Goal: Transaction & Acquisition: Purchase product/service

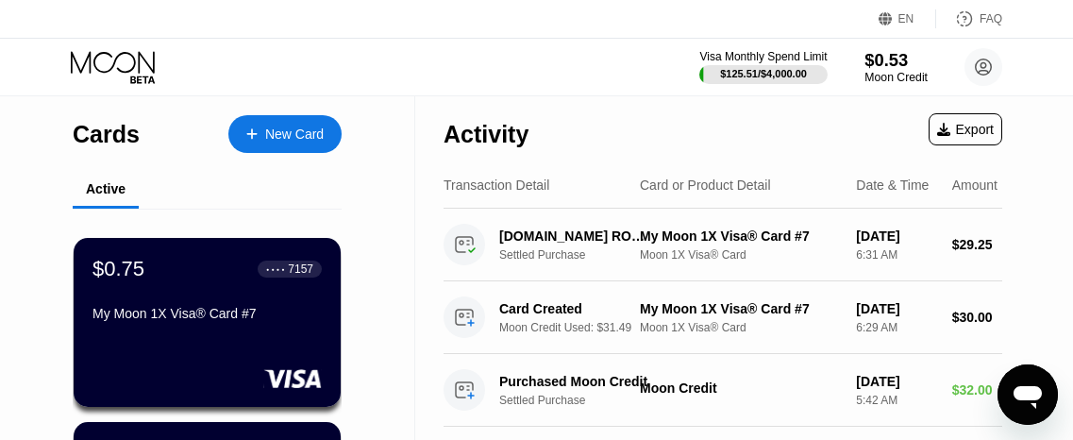
click at [888, 63] on div "$0.53" at bounding box center [896, 60] width 63 height 20
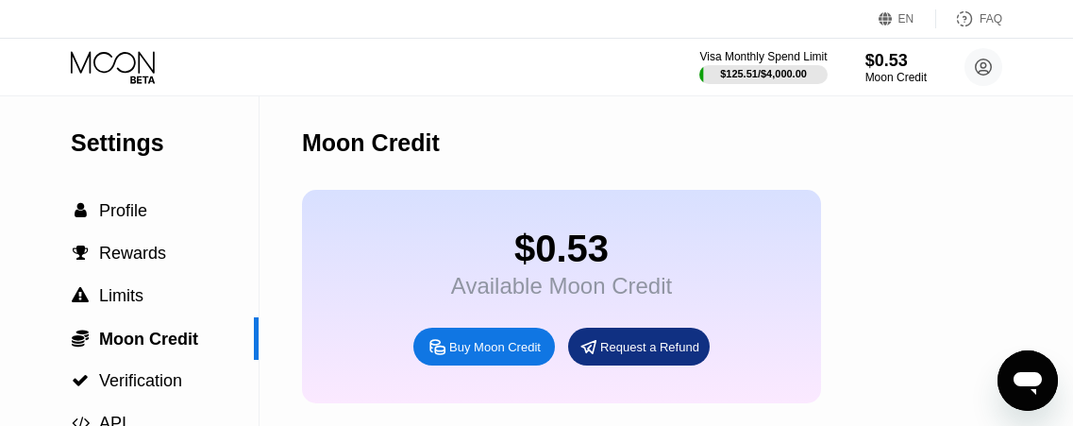
click at [461, 355] on div "Buy Moon Credit" at bounding box center [495, 347] width 92 height 16
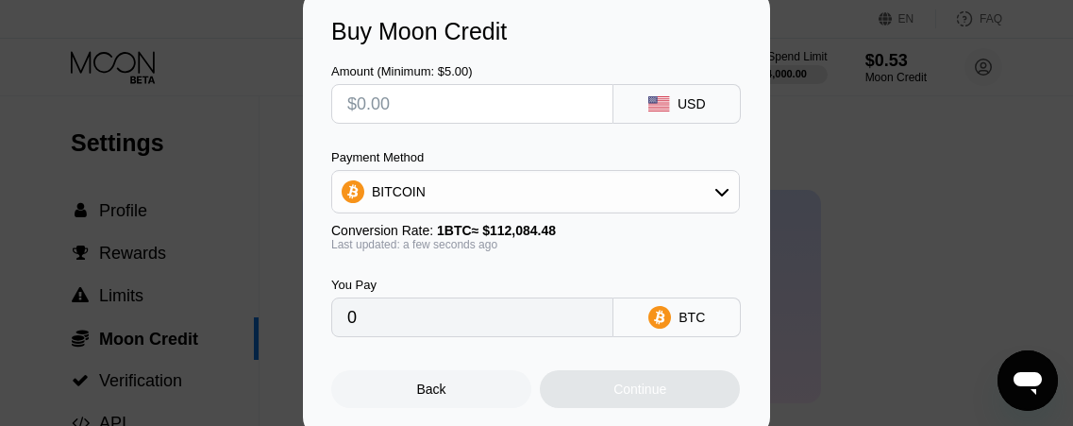
click at [476, 186] on div "BITCOIN" at bounding box center [535, 192] width 407 height 38
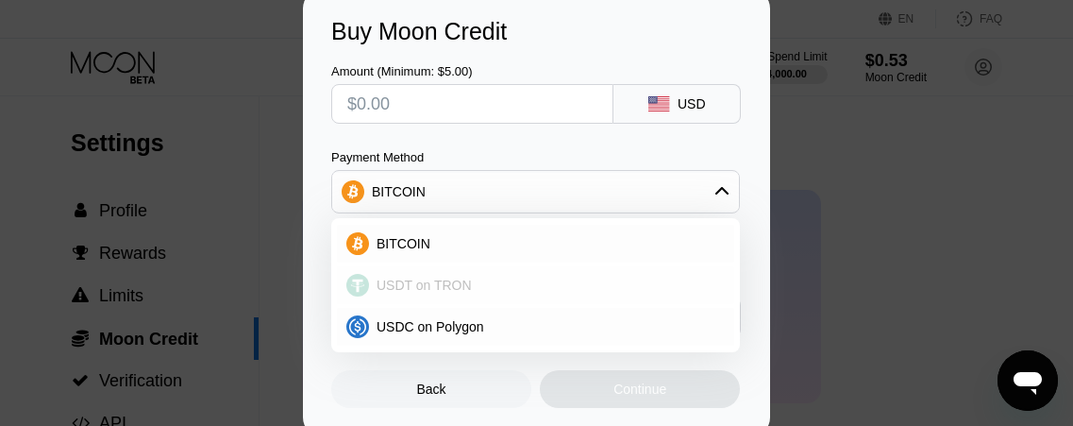
click at [430, 282] on span "USDT on TRON" at bounding box center [424, 285] width 95 height 15
type input "0.00"
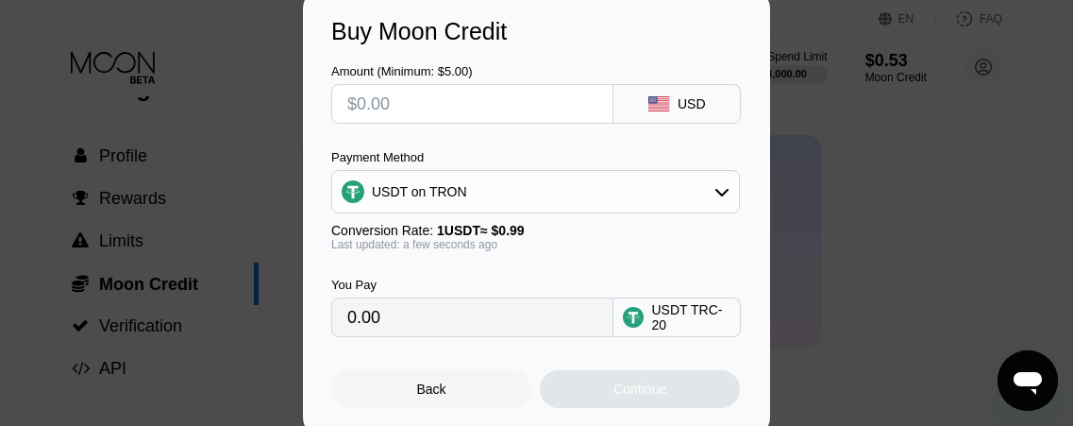
scroll to position [54, 0]
click at [463, 97] on input "text" at bounding box center [472, 104] width 250 height 38
type input "$5"
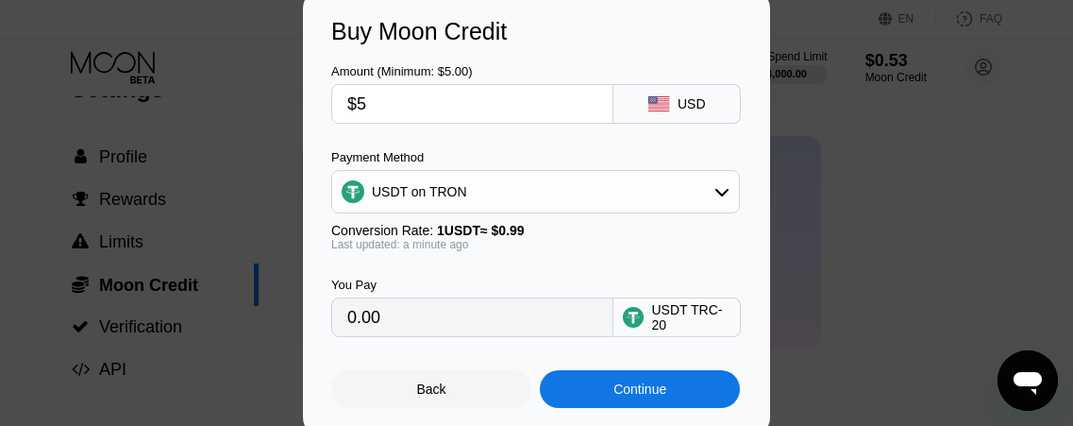
type input "5.05"
type input "$59"
type input "59.60"
click at [615, 397] on div "Continue" at bounding box center [640, 388] width 53 height 15
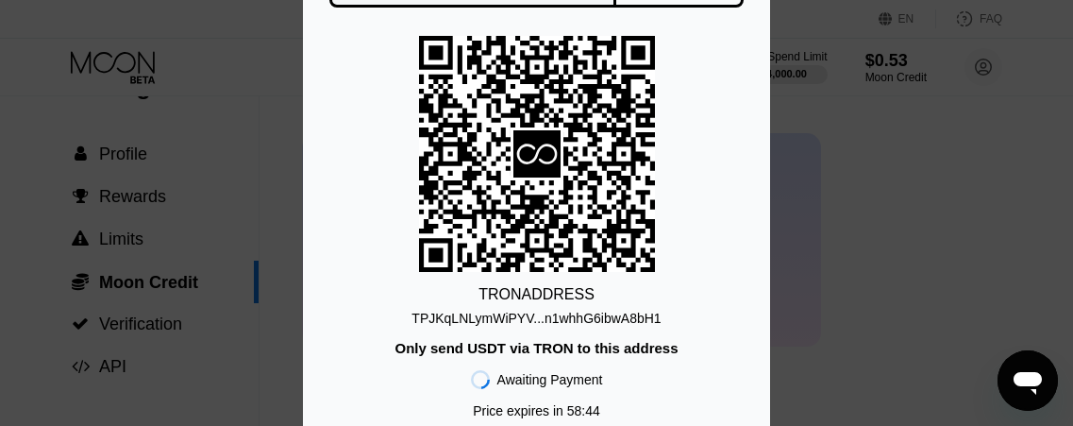
scroll to position [0, 0]
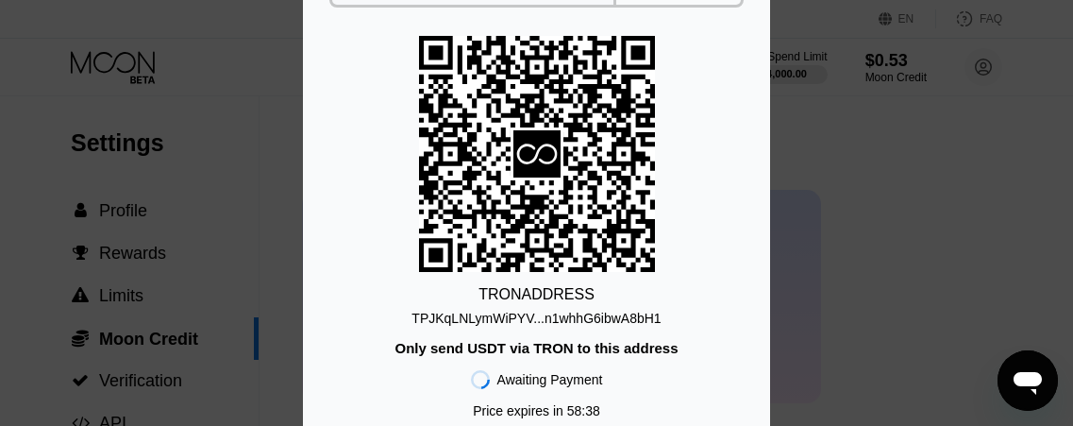
drag, startPoint x: 545, startPoint y: 2, endPoint x: 476, endPoint y: 26, distance: 73.2
click at [476, 26] on div "You Pay 59.60 USDT TRC-20 TRON ADDRESS TPJKqLNLymWiPYV...n1whhG6ibwA8bH1 Only s…" at bounding box center [536, 212] width 411 height 543
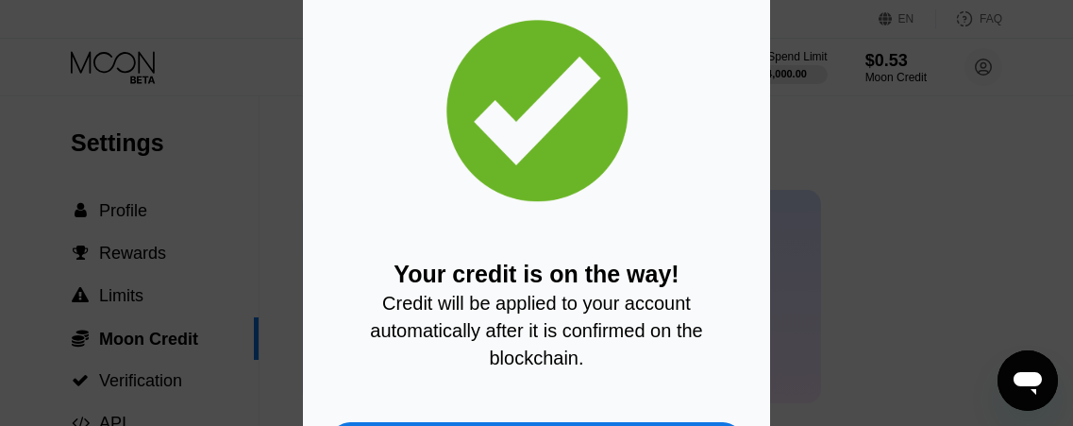
click at [412, 394] on div "Your credit is on the way! Credit will be applied to your account automatically…" at bounding box center [536, 213] width 411 height 493
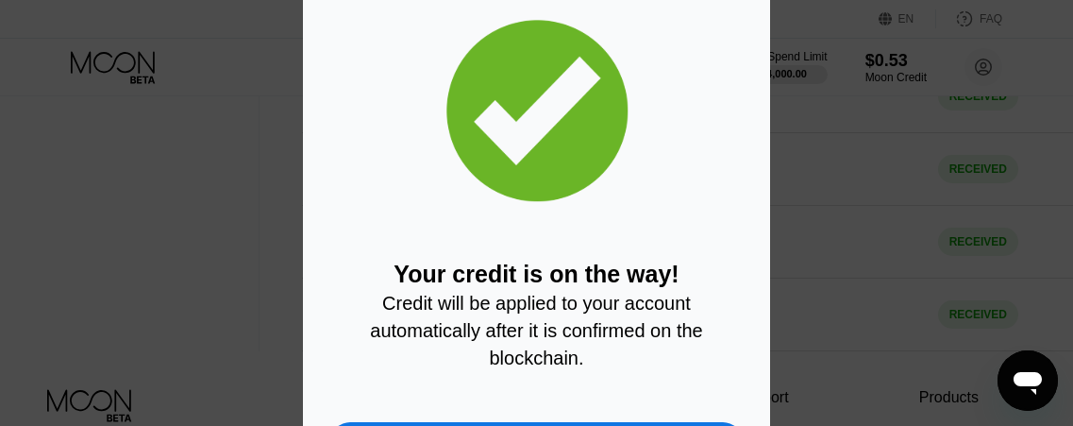
scroll to position [803, 0]
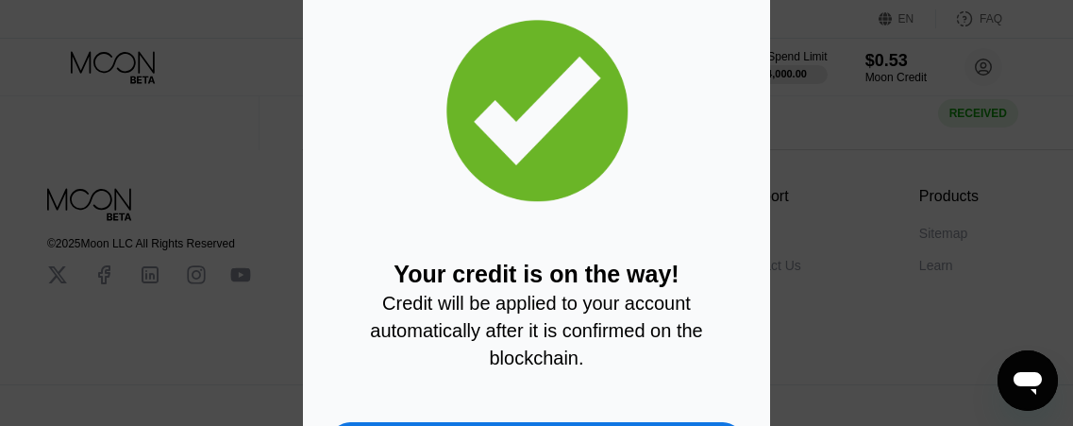
click at [1072, 73] on div "Your credit is on the way! Credit will be applied to your account automatically…" at bounding box center [536, 213] width 1073 height 549
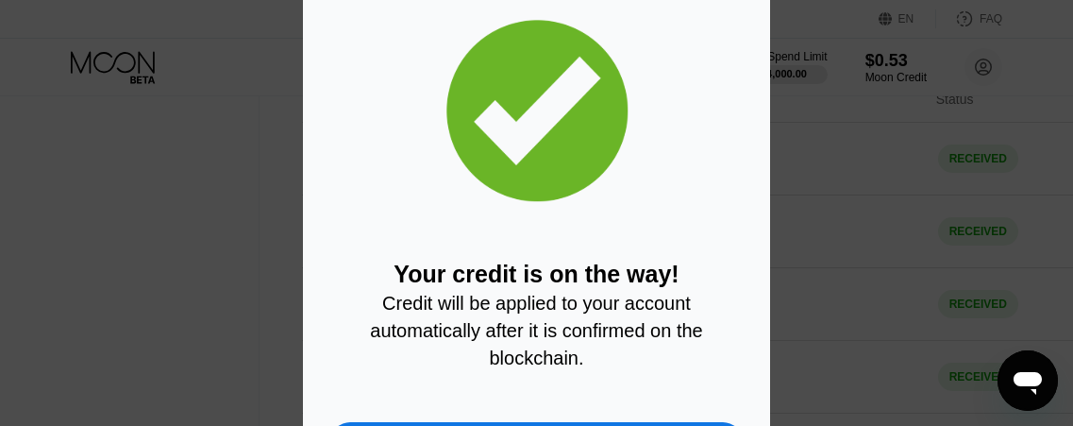
click at [239, 109] on div "Your credit is on the way! Credit will be applied to your account automatically…" at bounding box center [536, 213] width 1073 height 549
click at [242, 108] on div "Your credit is on the way! Credit will be applied to your account automatically…" at bounding box center [536, 213] width 1073 height 549
click at [883, 380] on div "Your credit is on the way! Credit will be applied to your account automatically…" at bounding box center [536, 213] width 1073 height 549
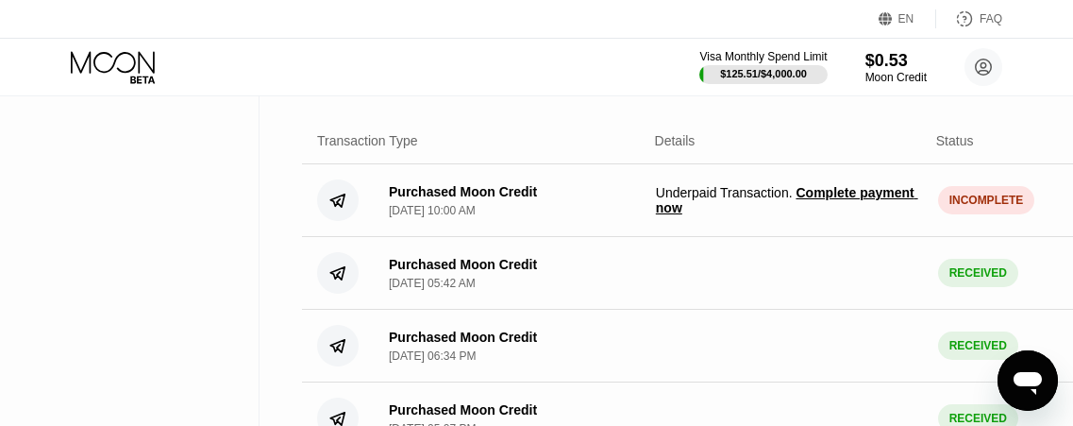
scroll to position [391, 0]
click at [823, 208] on span "Complete payment now" at bounding box center [787, 199] width 262 height 30
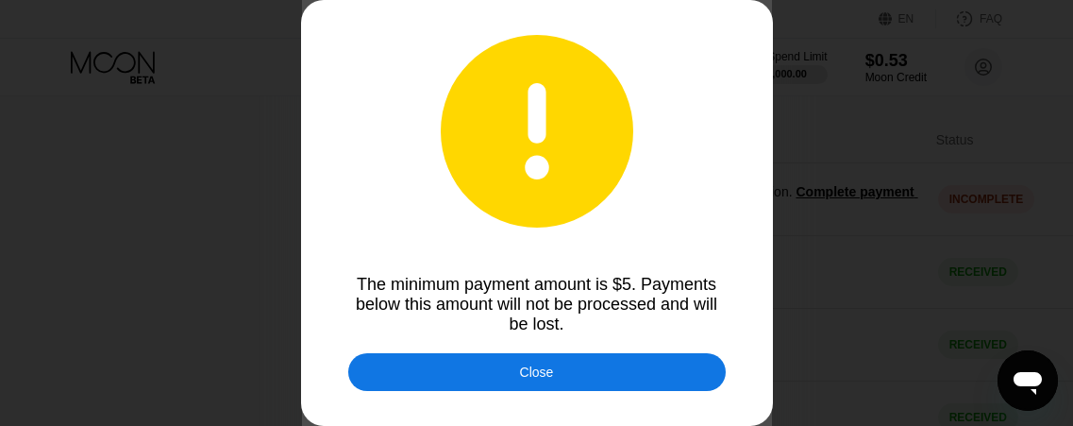
click at [584, 371] on div "Close" at bounding box center [537, 372] width 378 height 38
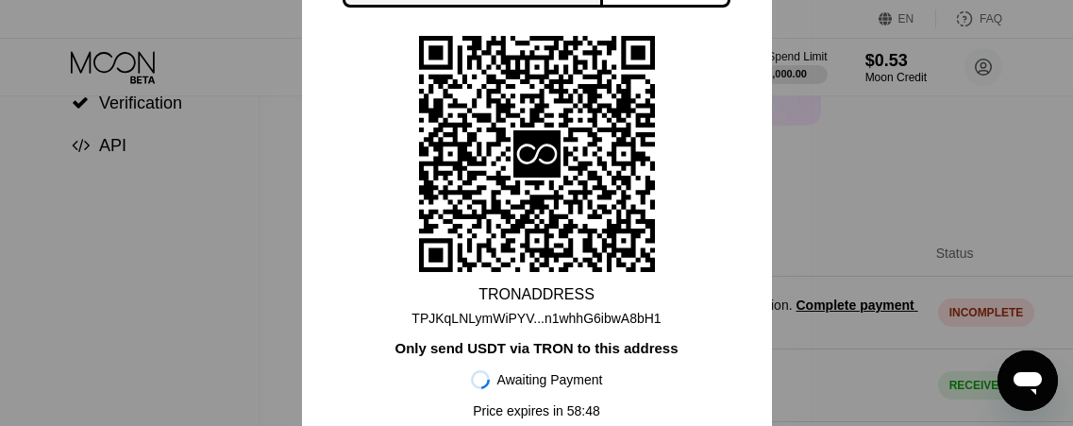
scroll to position [249, 0]
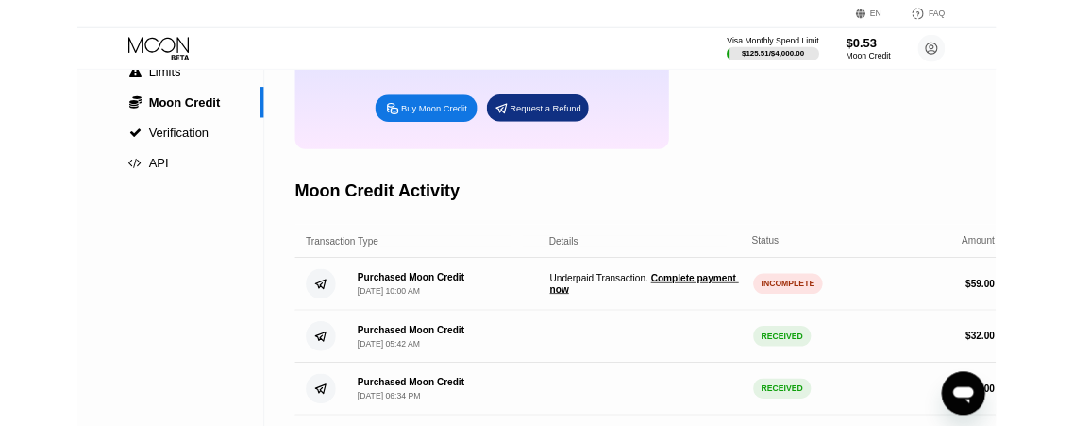
scroll to position [209, 0]
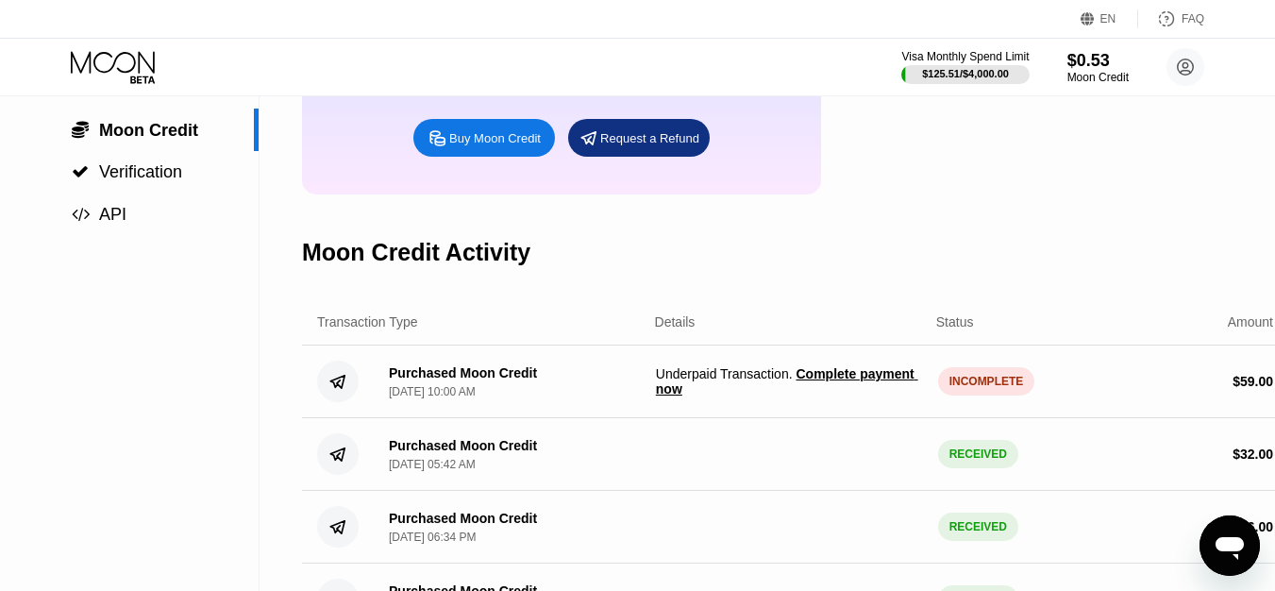
click at [818, 397] on span "Complete payment now" at bounding box center [787, 381] width 262 height 30
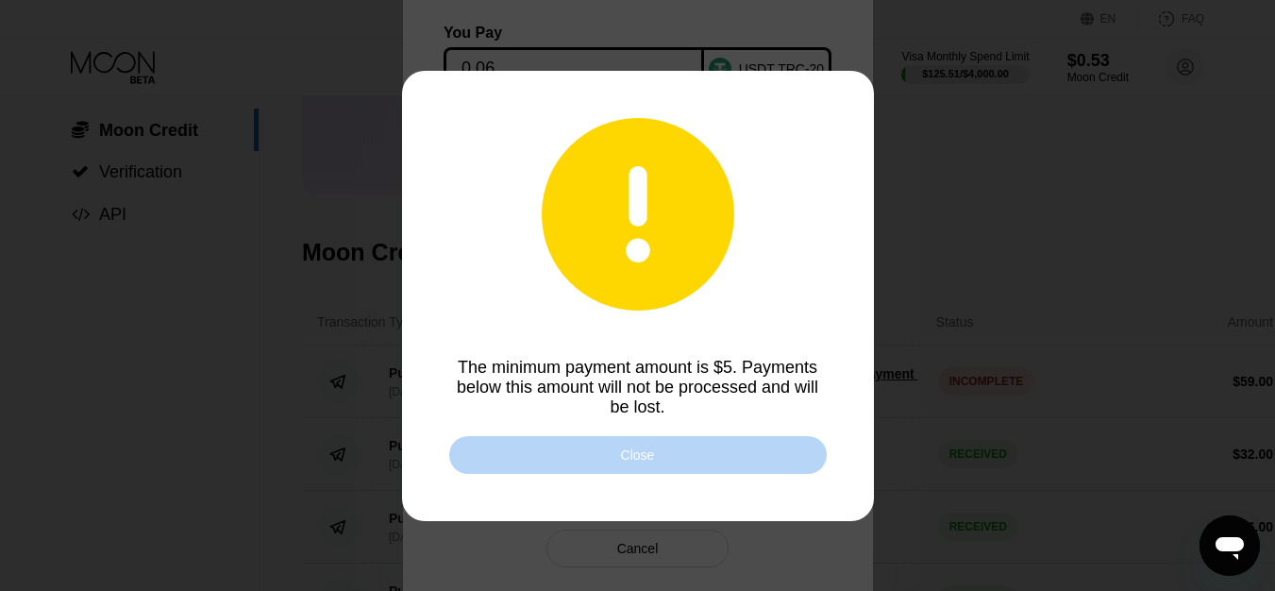
click at [719, 439] on div "Close" at bounding box center [638, 455] width 378 height 38
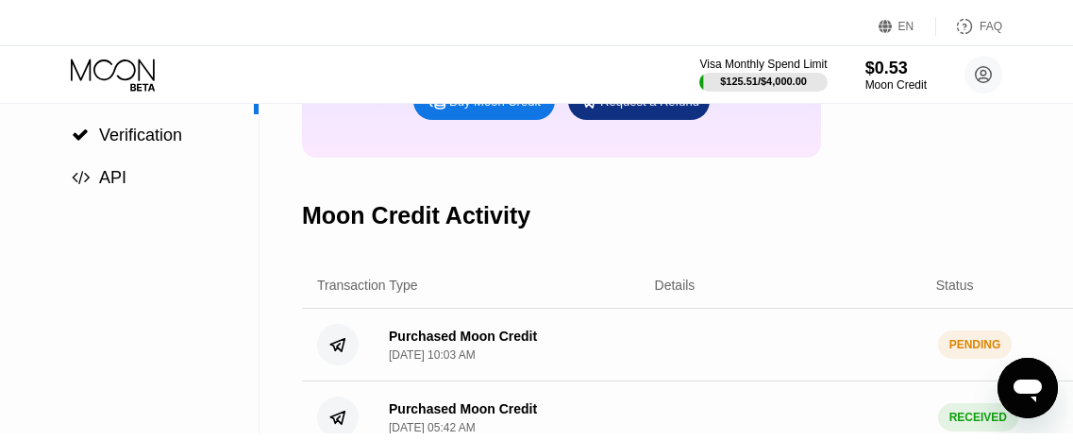
scroll to position [0, 0]
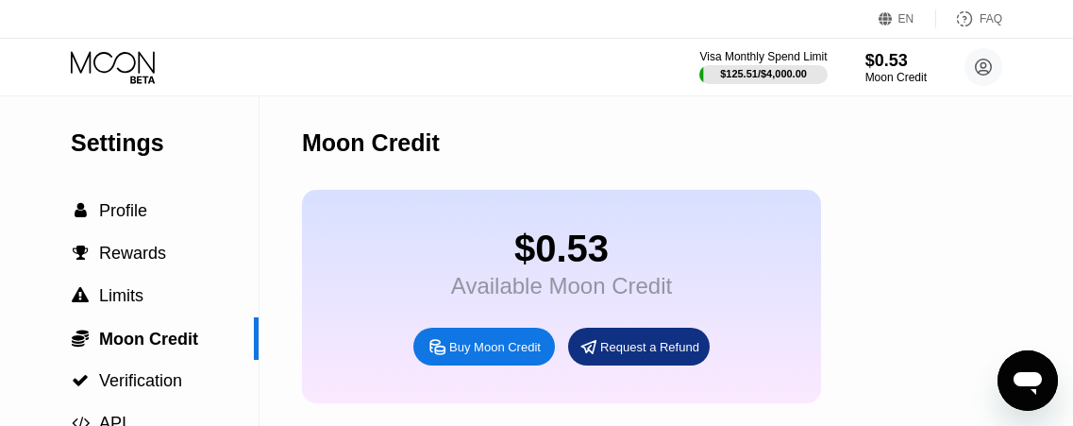
click at [110, 64] on icon at bounding box center [115, 67] width 88 height 33
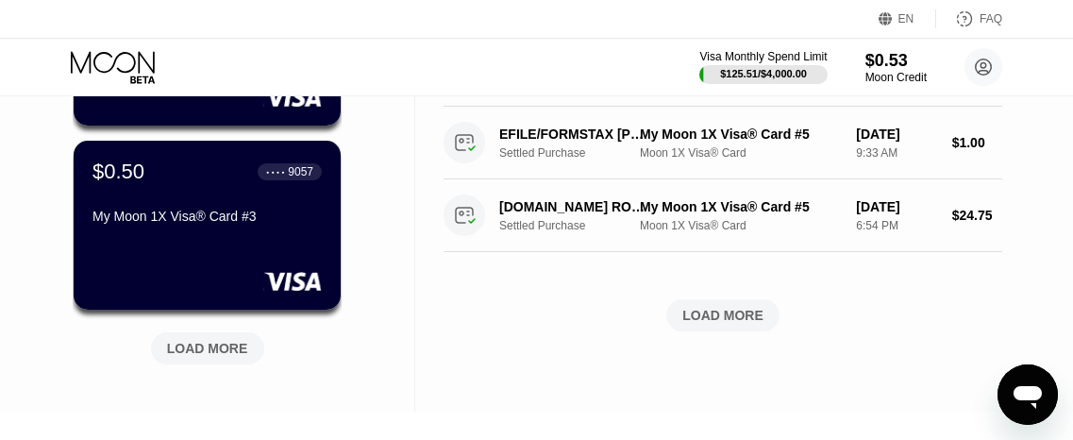
scroll to position [837, 0]
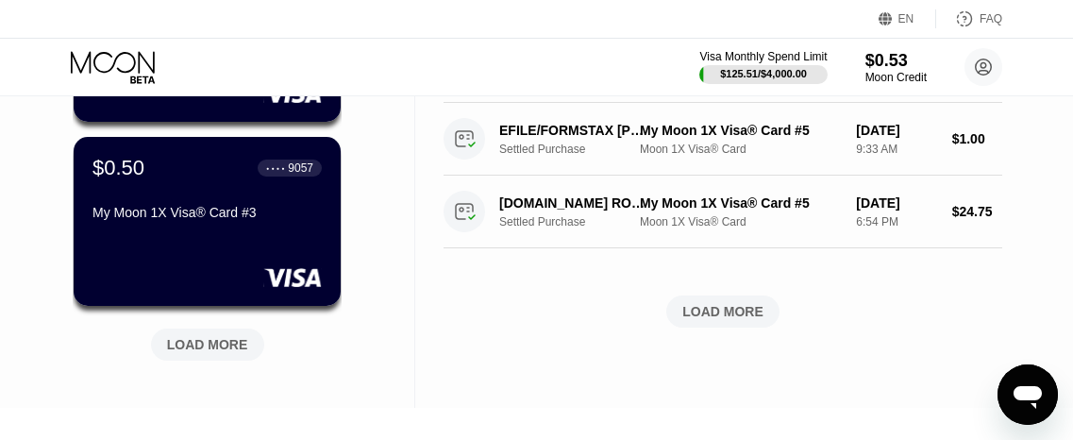
click at [237, 344] on div "LOAD MORE" at bounding box center [207, 344] width 81 height 17
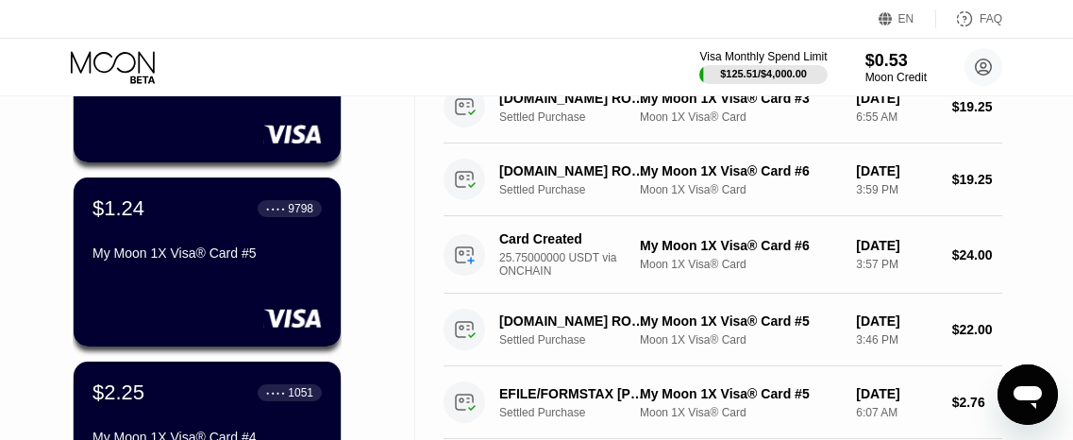
scroll to position [0, 0]
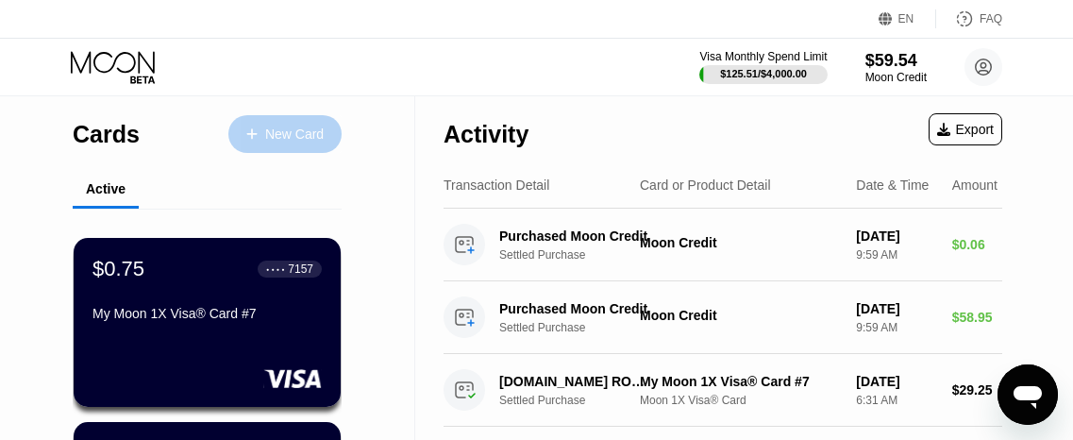
click at [280, 139] on div "New Card" at bounding box center [294, 135] width 59 height 16
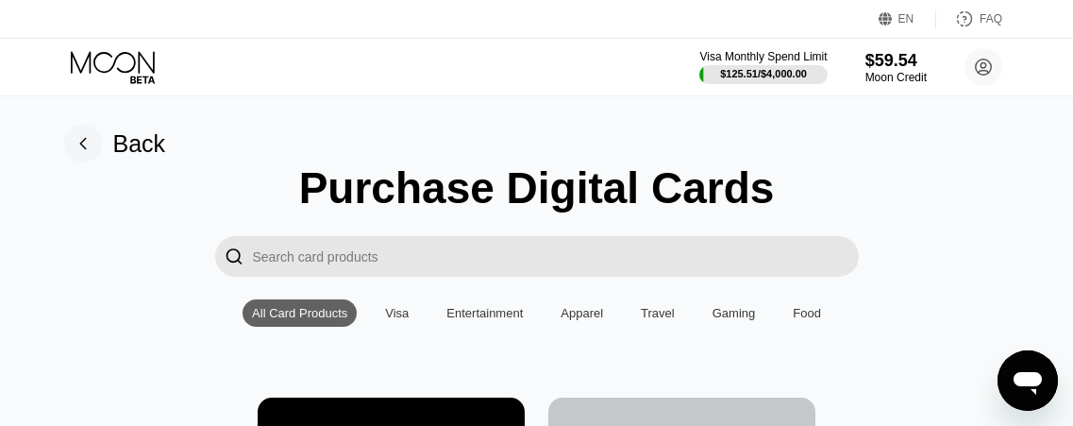
scroll to position [310, 1]
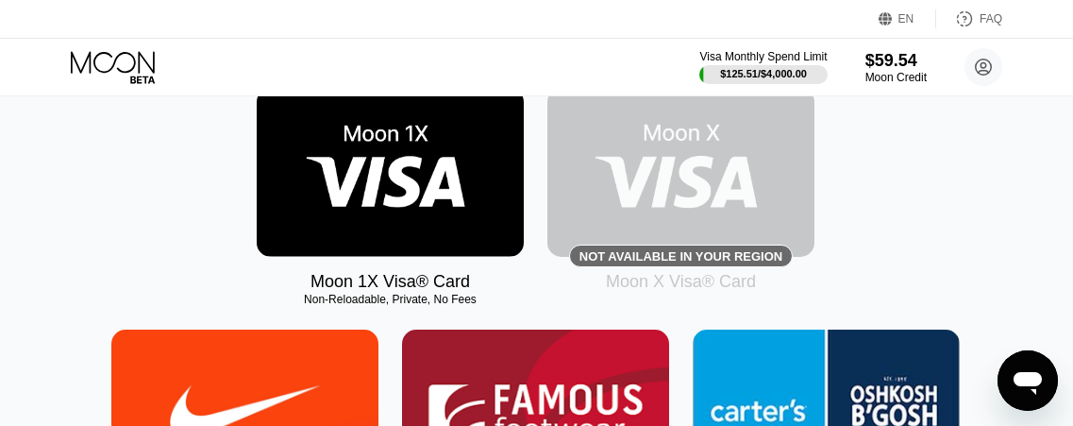
click at [375, 180] on img at bounding box center [390, 172] width 267 height 169
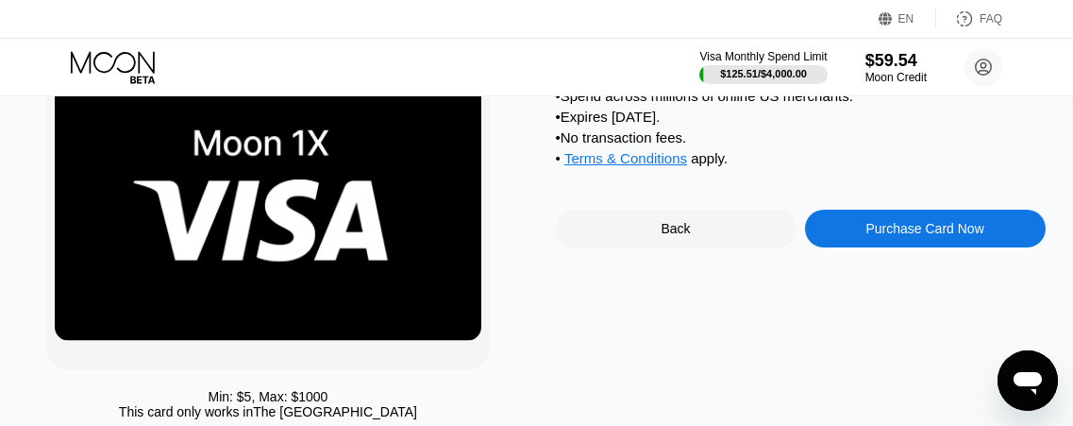
scroll to position [127, 0]
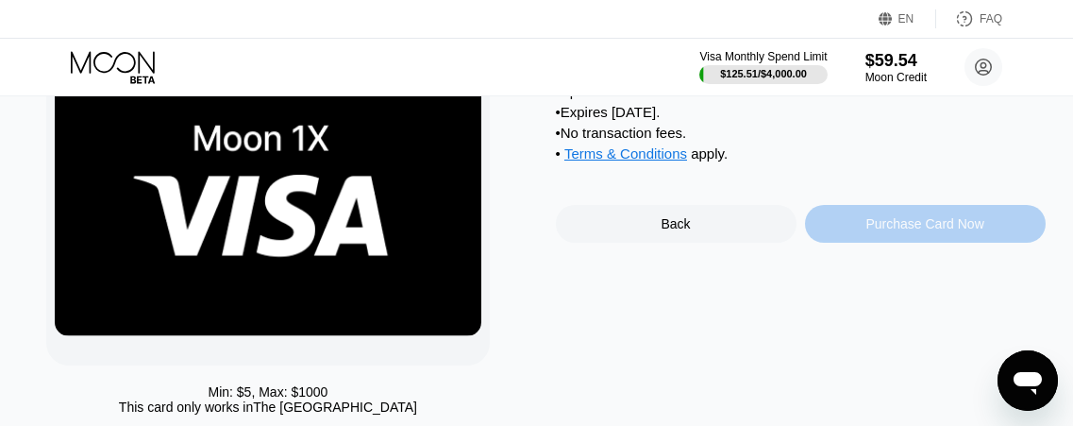
click at [923, 231] on div "Purchase Card Now" at bounding box center [925, 223] width 118 height 15
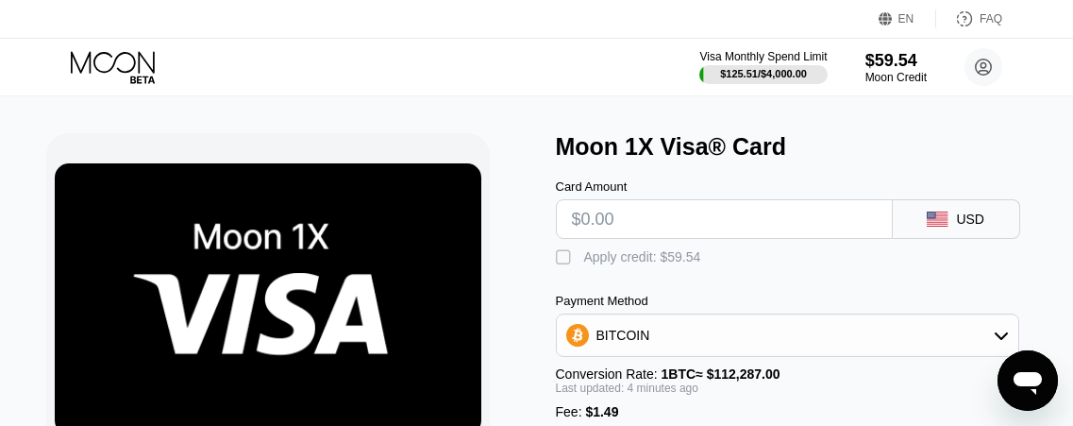
scroll to position [27, 0]
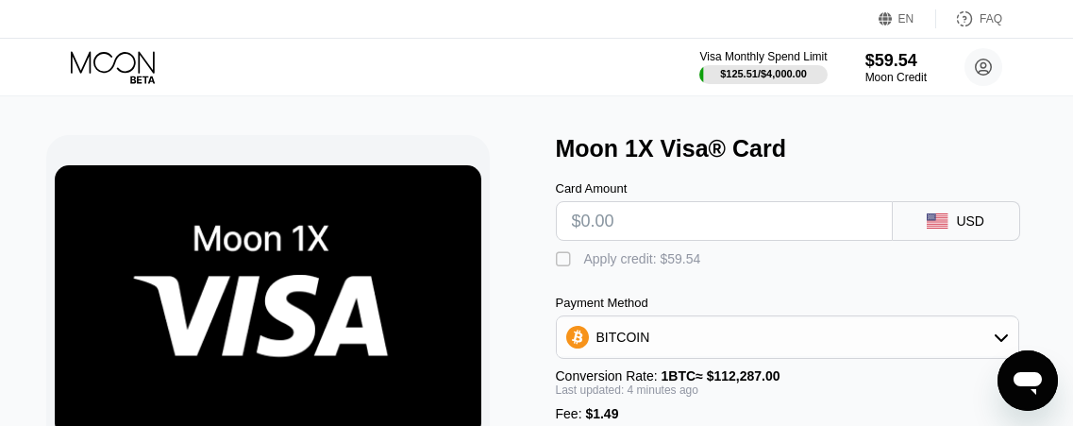
click at [558, 266] on div "" at bounding box center [565, 259] width 19 height 19
click at [637, 225] on input "text" at bounding box center [724, 221] width 305 height 38
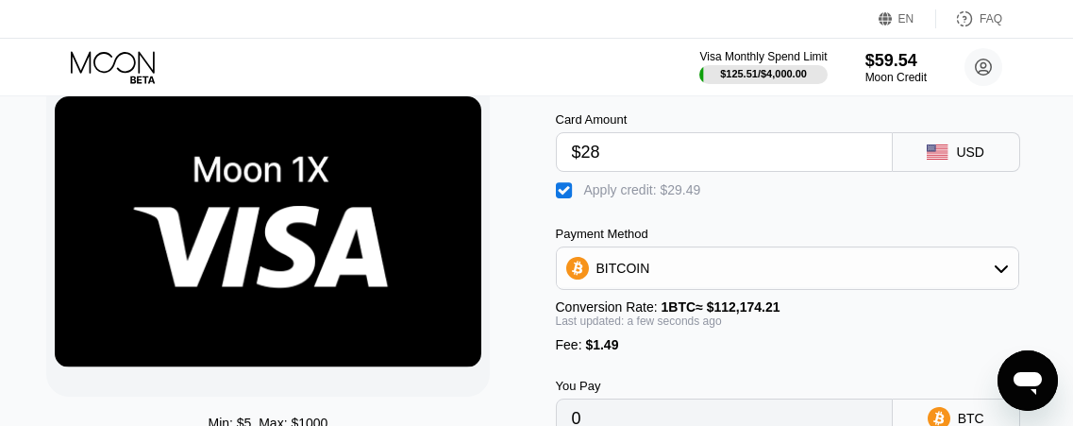
scroll to position [92, 0]
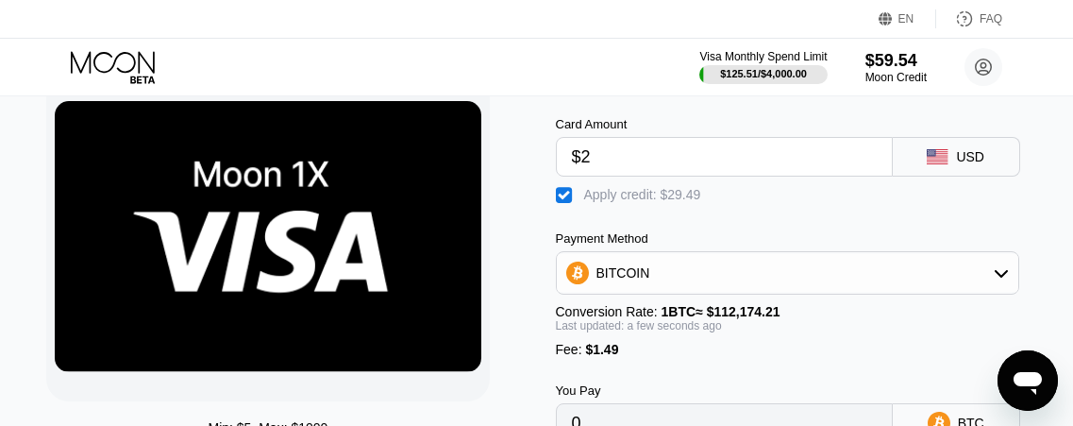
type input "$29"
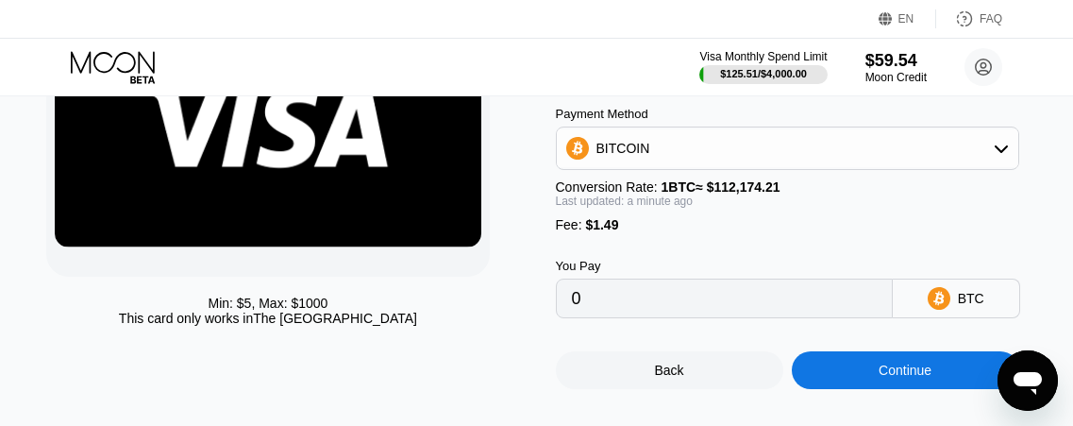
scroll to position [215, 0]
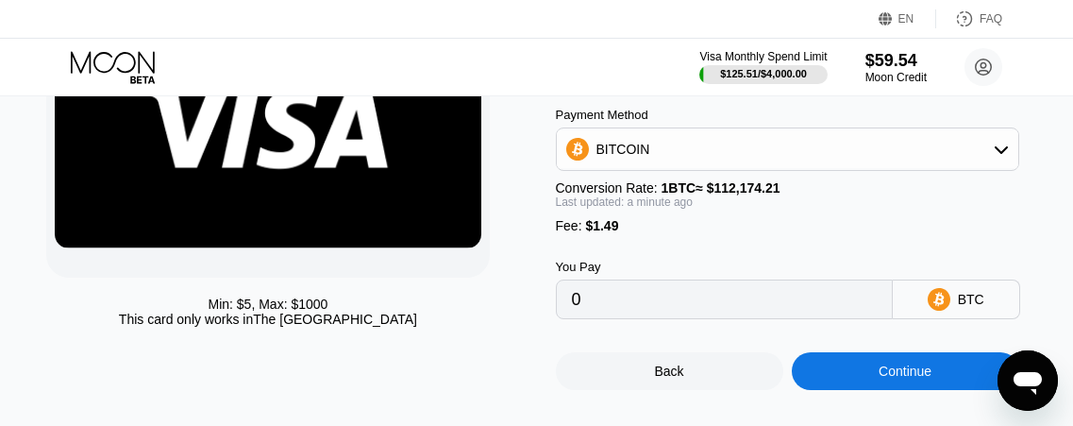
click at [893, 379] on div "Continue" at bounding box center [905, 370] width 53 height 15
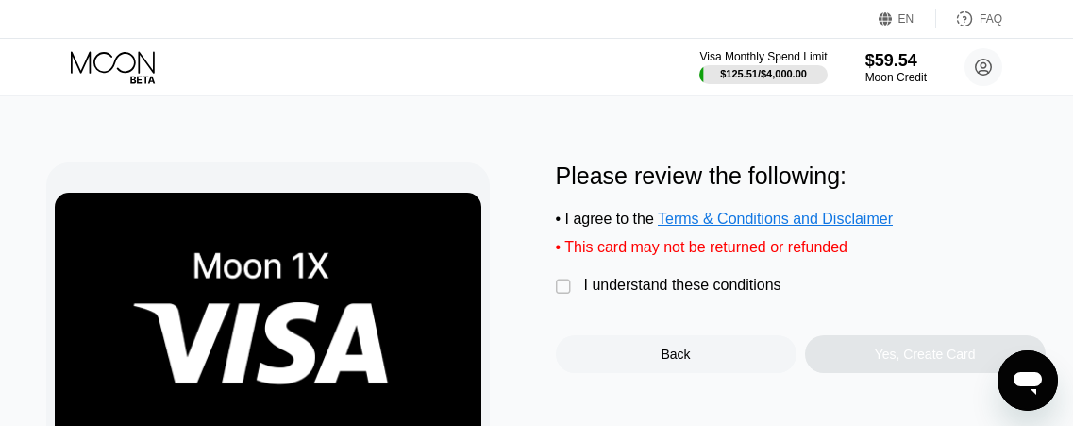
click at [561, 293] on div "" at bounding box center [565, 287] width 19 height 19
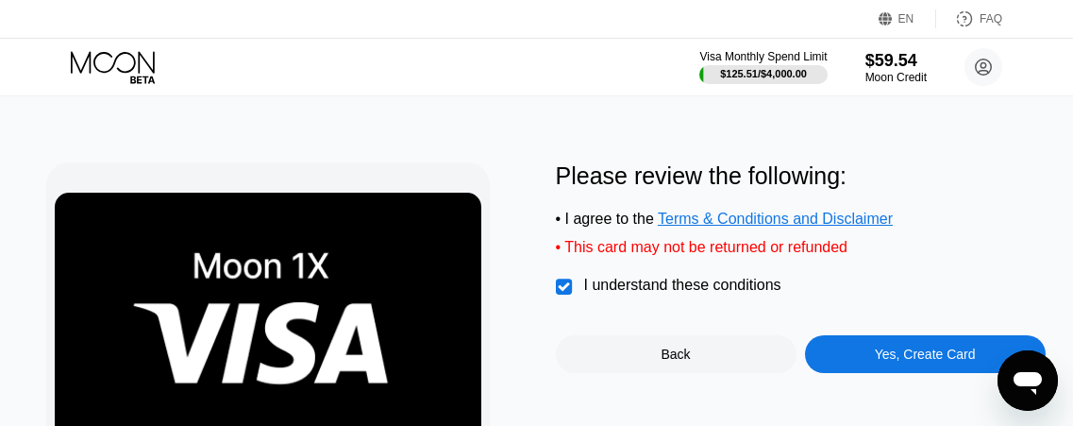
click at [651, 366] on div "Back" at bounding box center [676, 354] width 241 height 38
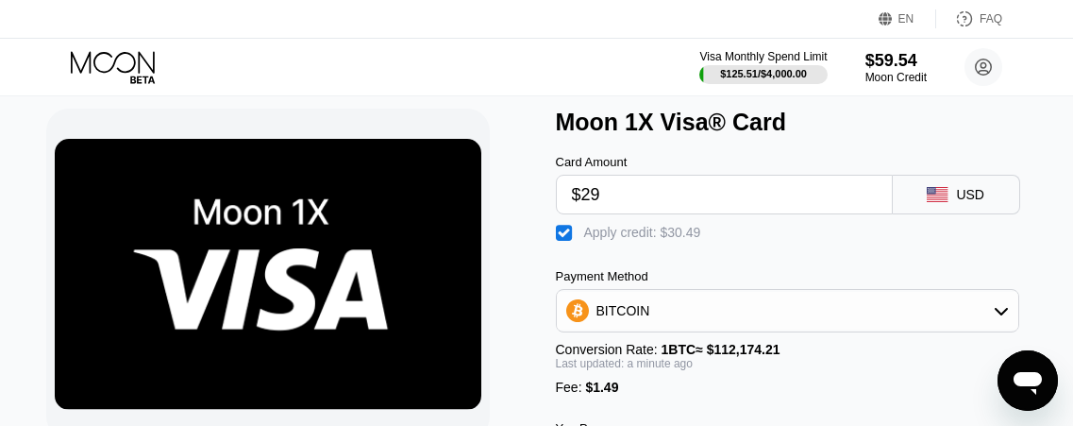
scroll to position [53, 0]
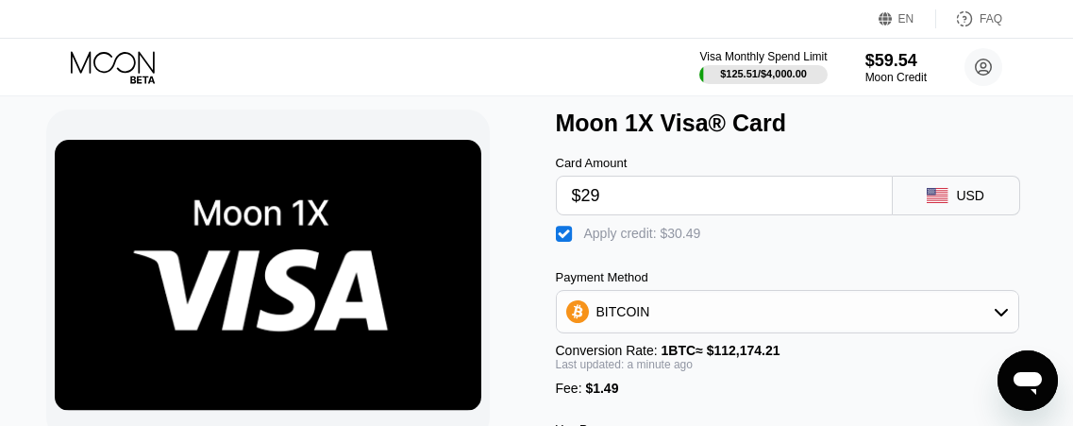
click at [633, 201] on input "$29" at bounding box center [724, 196] width 305 height 38
type input "$292"
type input "0.00208559"
type input "$29.2"
type input "0"
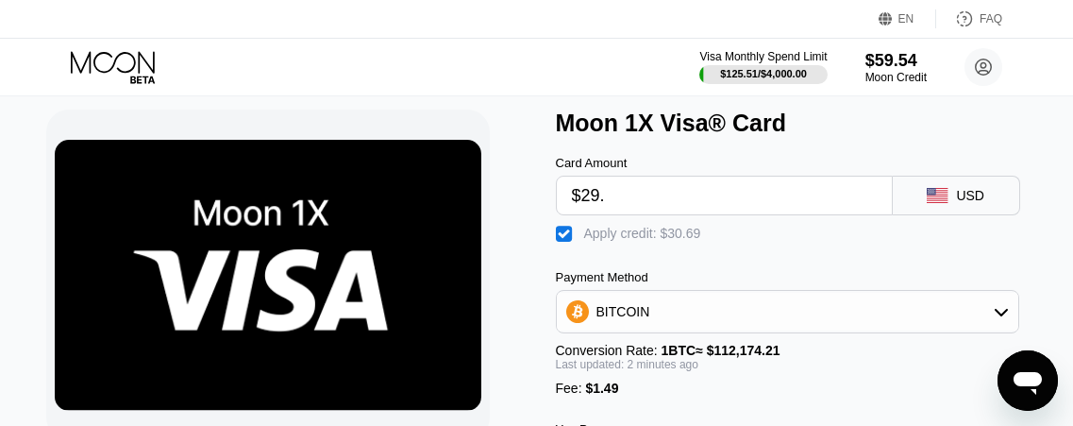
type input "$29.5"
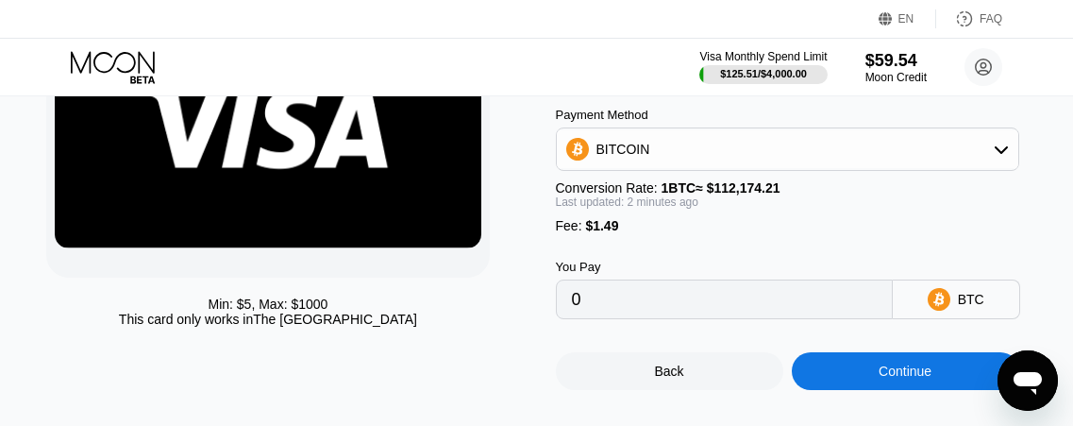
scroll to position [216, 0]
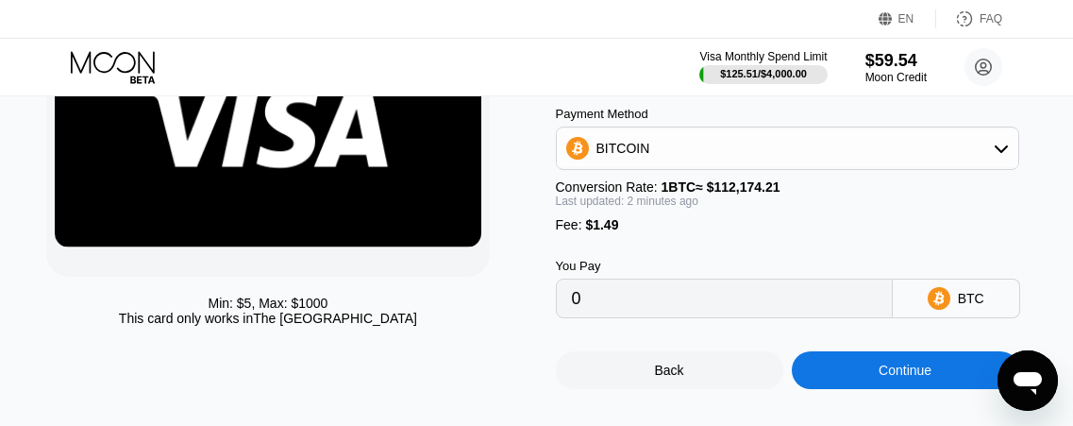
click at [834, 377] on div "Continue" at bounding box center [906, 370] width 228 height 38
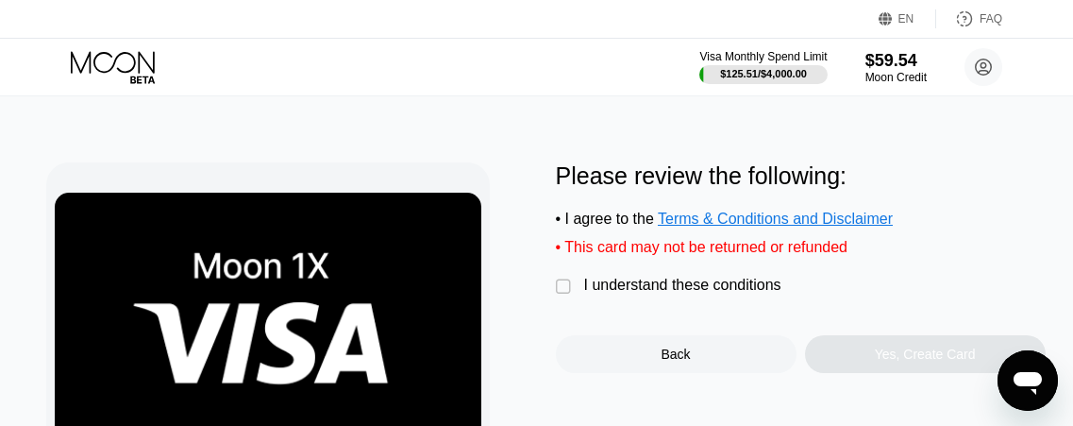
click at [561, 296] on div "" at bounding box center [565, 287] width 19 height 19
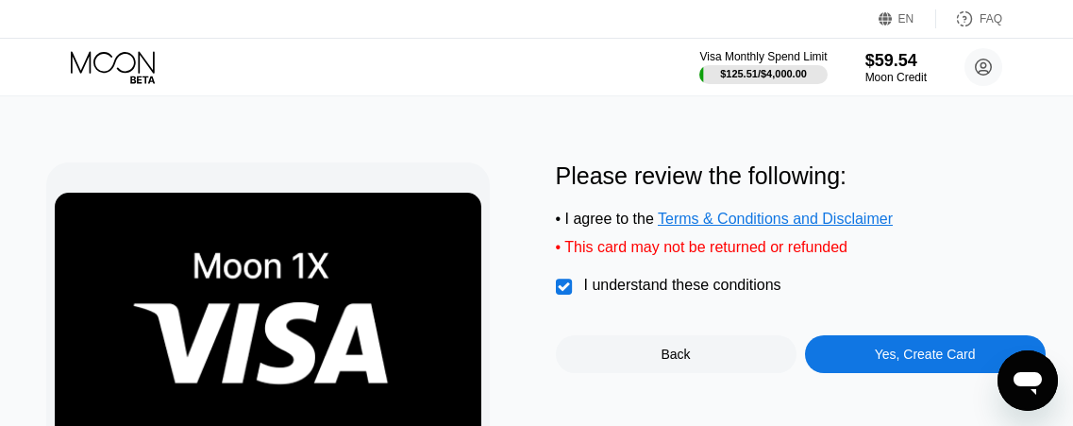
click at [868, 372] on div "Yes, Create Card" at bounding box center [925, 354] width 241 height 38
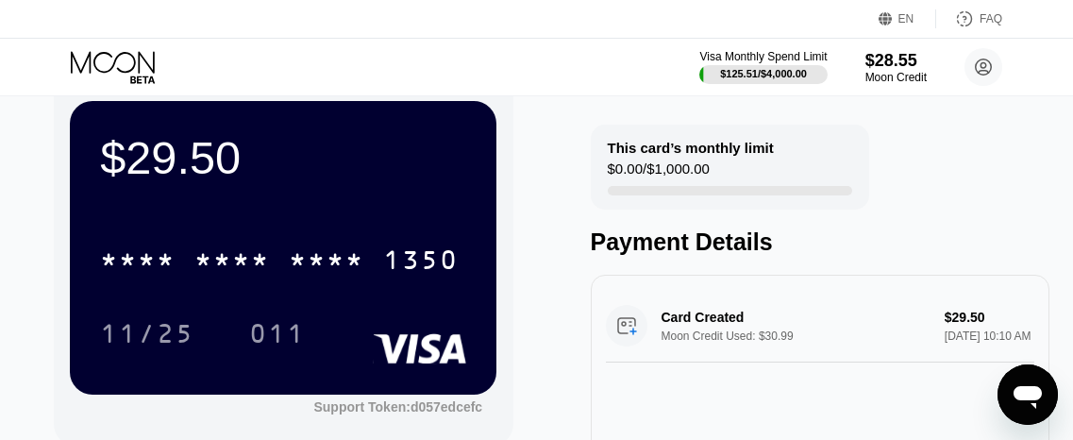
scroll to position [60, 0]
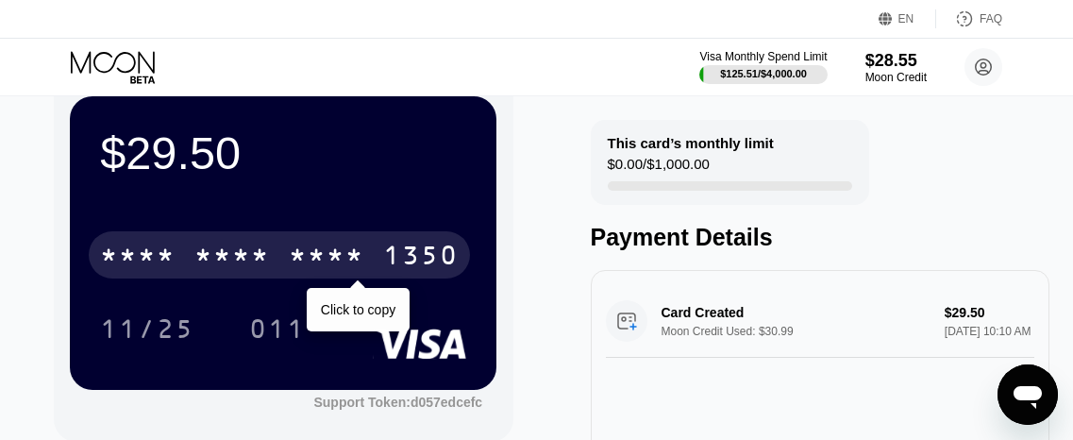
click at [333, 255] on div "* * * *" at bounding box center [327, 258] width 76 height 30
click at [232, 312] on div "11/25 011" at bounding box center [283, 328] width 366 height 47
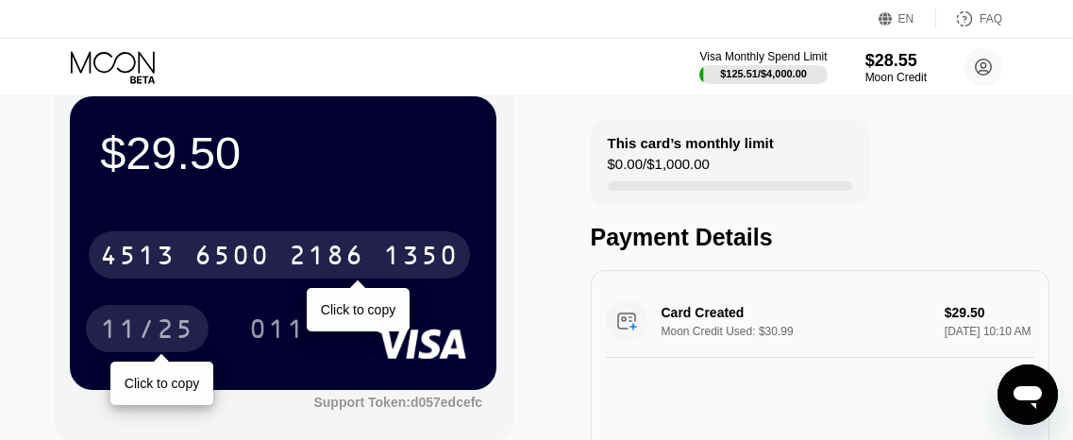
click at [176, 334] on div "11/25" at bounding box center [147, 331] width 94 height 30
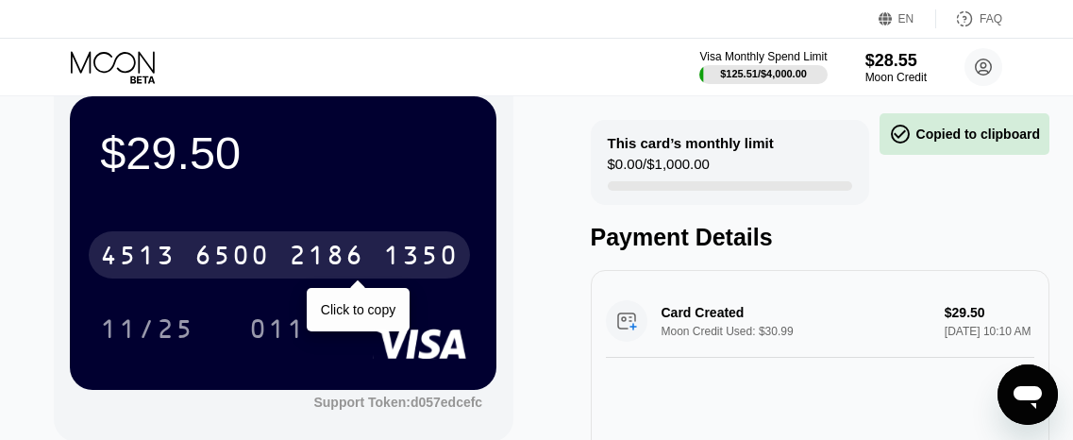
click at [352, 270] on div "2186" at bounding box center [327, 258] width 76 height 30
